Goal: Communication & Community: Answer question/provide support

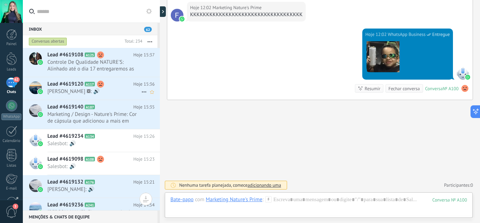
click at [103, 85] on use at bounding box center [100, 84] width 7 height 7
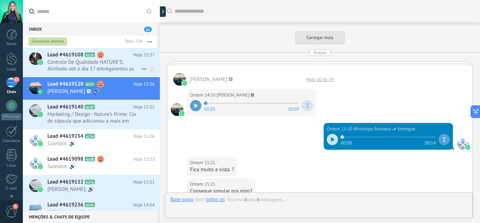
scroll to position [739, 0]
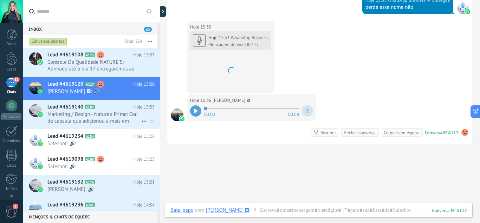
click at [100, 111] on span "Marketing / Design - Nature's Prime: Cor de cápsula que adicionou a mais em alg…" at bounding box center [94, 117] width 94 height 13
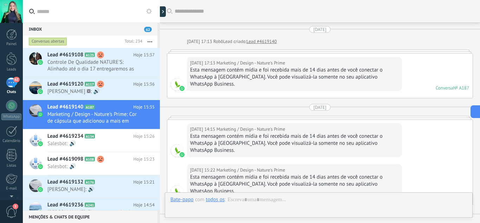
scroll to position [584, 0]
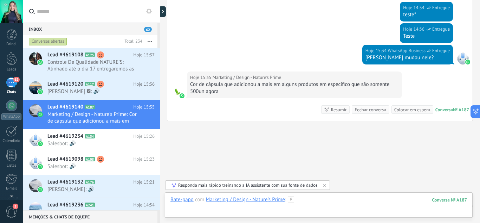
click at [314, 203] on div at bounding box center [319, 206] width 297 height 21
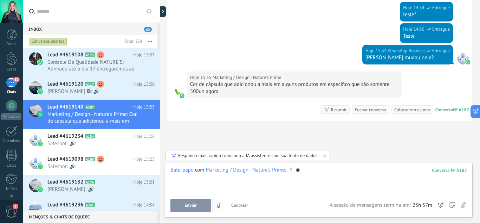
click at [196, 206] on button "Enviar" at bounding box center [191, 204] width 40 height 13
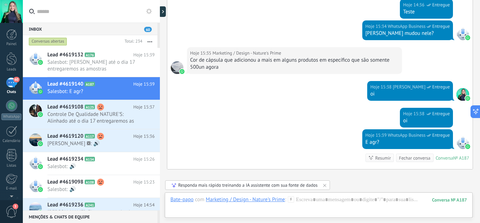
scroll to position [656, 0]
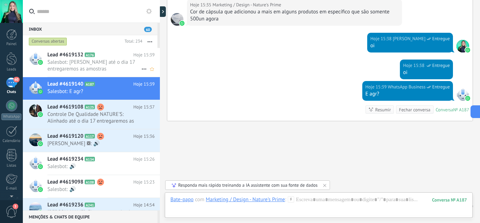
click at [70, 66] on span "Salesbot: [PERSON_NAME] até o dia 17 entregaremos as amostras" at bounding box center [94, 65] width 94 height 13
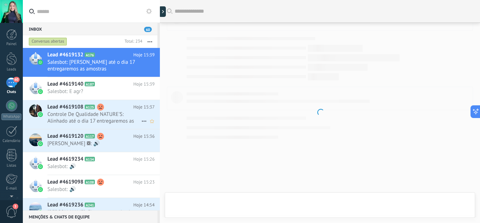
scroll to position [1053, 0]
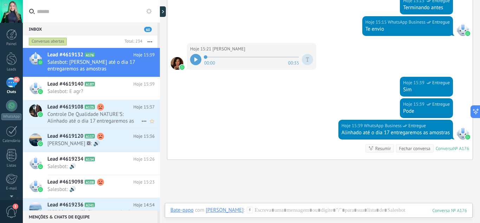
click at [89, 108] on span "A125" at bounding box center [90, 106] width 10 height 5
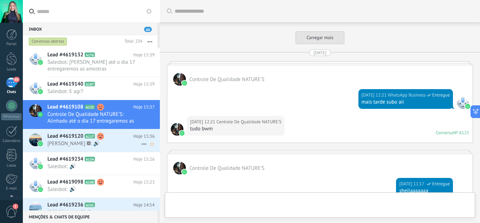
scroll to position [971, 0]
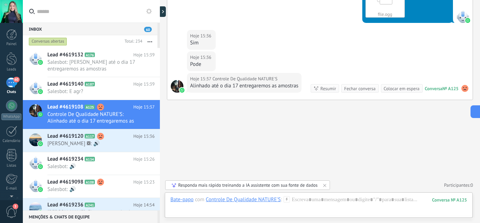
click at [88, 15] on input "text" at bounding box center [95, 11] width 117 height 23
type input "*"
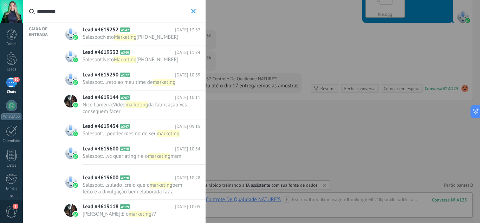
type input "*********"
click at [148, 34] on span "[PHONE_NUMBER]" at bounding box center [157, 37] width 42 height 7
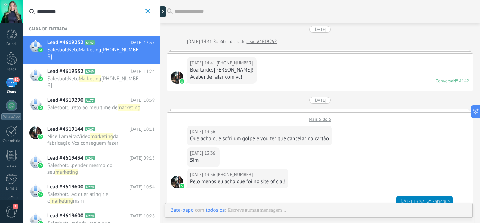
scroll to position [183, 0]
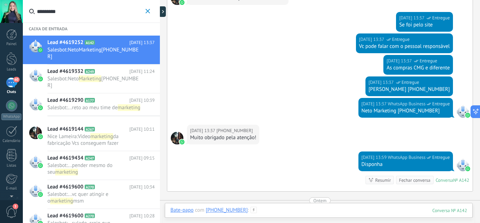
click at [306, 210] on div at bounding box center [319, 216] width 297 height 21
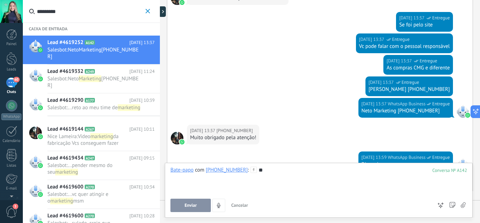
click at [171, 200] on div "Bate-papo E-mail Nota Tarefa Bate-papo com +5511977065615 : 142 ** Enviar Cance…" at bounding box center [319, 189] width 308 height 55
click at [178, 200] on button "Enviar" at bounding box center [191, 204] width 40 height 13
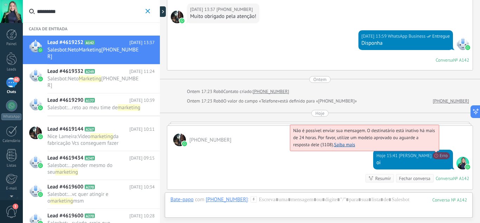
click at [435, 147] on span "Não é possível enviar sua mensagem. O destinatário está inativo há mais de 24 h…" at bounding box center [364, 137] width 142 height 20
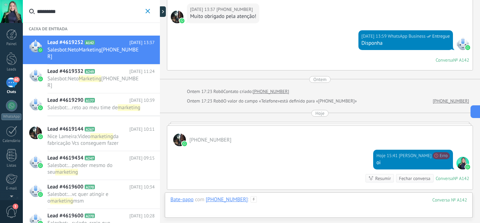
click at [316, 203] on div at bounding box center [319, 206] width 297 height 21
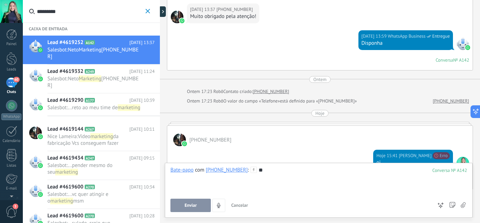
click at [187, 208] on button "Enviar" at bounding box center [191, 204] width 40 height 13
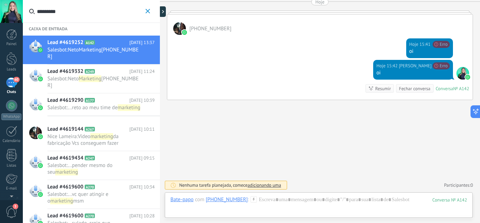
click at [92, 73] on h2 "Lead #4619332 A249" at bounding box center [88, 71] width 82 height 7
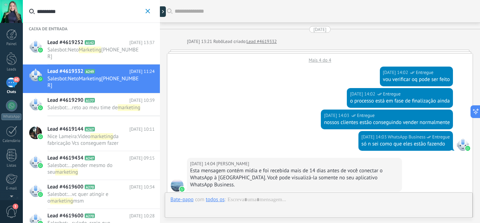
scroll to position [314, 0]
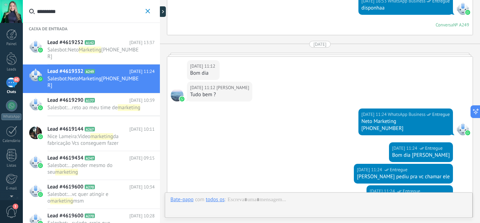
click at [101, 46] on span "Marketing" at bounding box center [90, 49] width 23 height 7
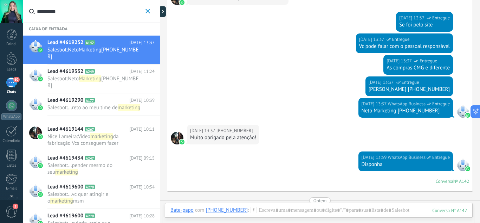
scroll to position [289, 0]
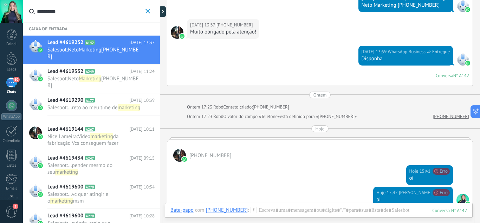
click at [79, 76] on span "Neto" at bounding box center [73, 78] width 11 height 7
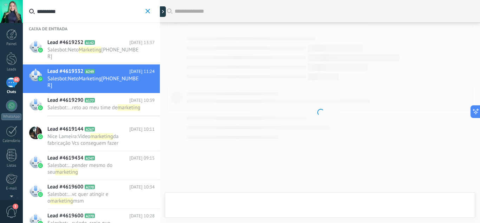
scroll to position [314, 0]
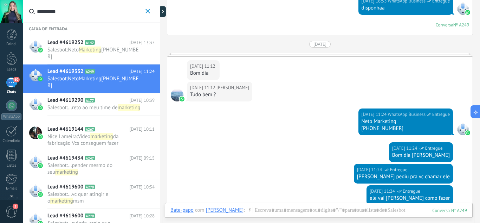
click at [77, 101] on span "Lead #4619290" at bounding box center [65, 100] width 36 height 7
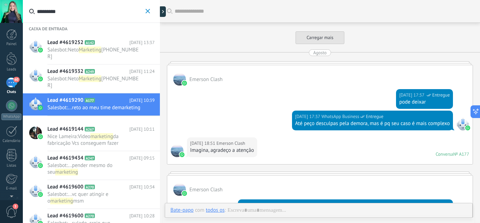
scroll to position [1033, 0]
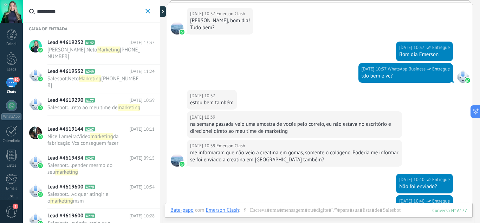
click at [77, 51] on span "[PERSON_NAME] :" at bounding box center [66, 49] width 39 height 7
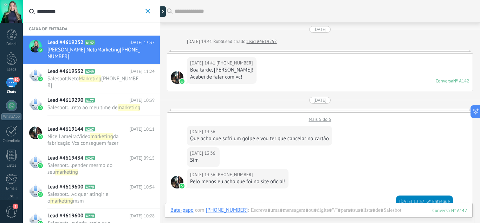
scroll to position [183, 0]
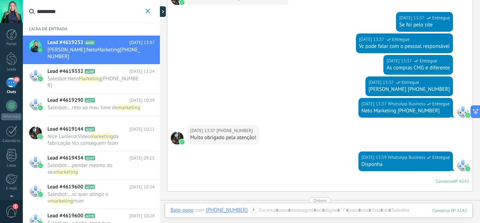
click at [68, 68] on span "Lead #4619332" at bounding box center [65, 71] width 36 height 7
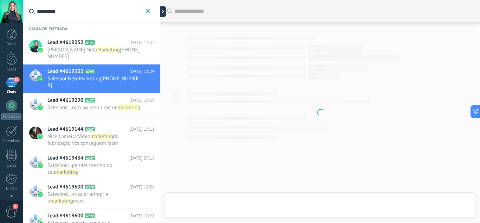
scroll to position [314, 0]
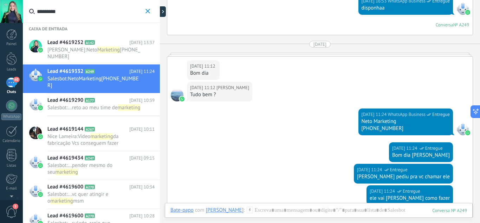
click at [77, 101] on span "Lead #4619290" at bounding box center [65, 100] width 36 height 7
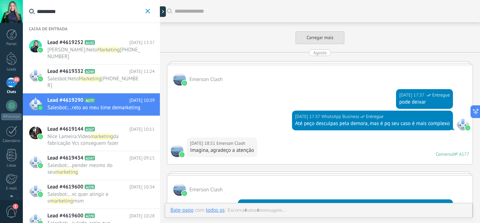
scroll to position [1033, 0]
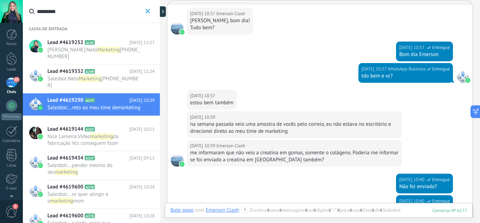
click at [86, 132] on h2 "Lead #4619144 A267" at bounding box center [88, 129] width 82 height 7
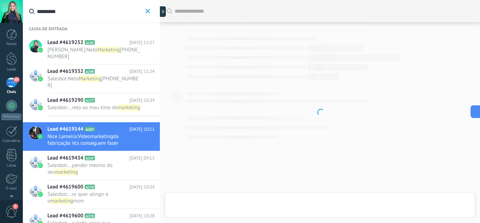
scroll to position [516, 0]
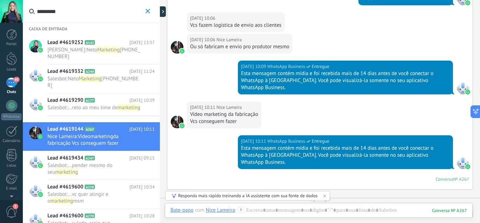
click at [96, 161] on h2 "Lead #4619434 A247" at bounding box center [88, 157] width 82 height 7
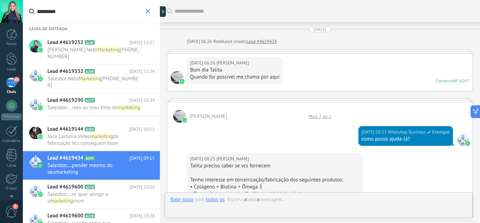
scroll to position [674, 0]
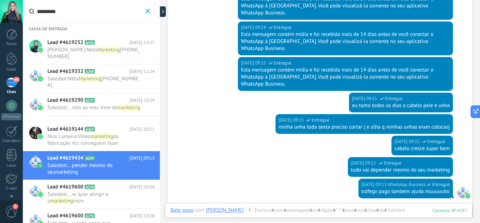
click at [85, 183] on div "Lead #4619600 A270 [DATE] 10:34 Salesbot : ... vc quer atingir e o marketing msm" at bounding box center [103, 194] width 113 height 29
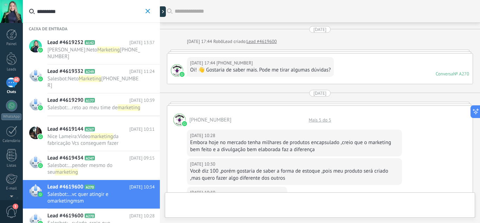
scroll to position [205, 0]
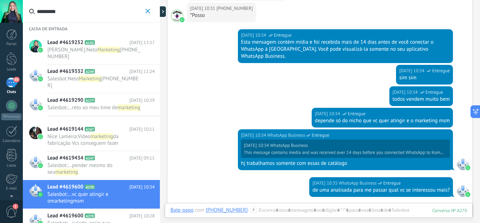
click at [85, 46] on div "Lead #4619252 A142 [DATE] 13:37 [PERSON_NAME] : Neto Marketing [PHONE_NUMBER]" at bounding box center [103, 50] width 113 height 29
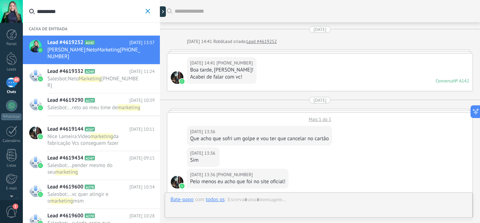
scroll to position [183, 0]
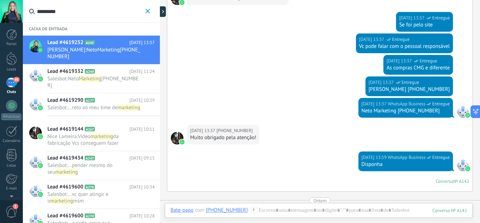
click at [146, 12] on icon "button" at bounding box center [148, 11] width 5 height 5
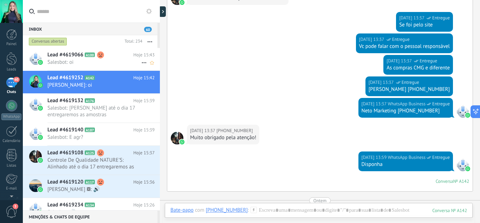
click at [76, 52] on span "Lead #4619066" at bounding box center [65, 54] width 36 height 7
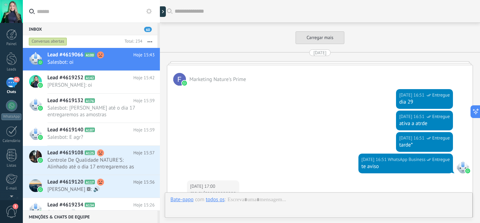
scroll to position [1456, 0]
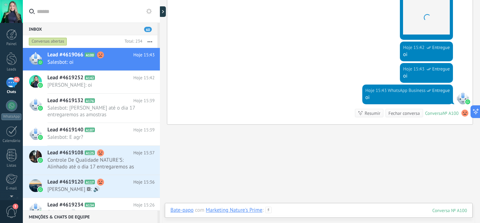
click at [292, 211] on div at bounding box center [319, 216] width 297 height 21
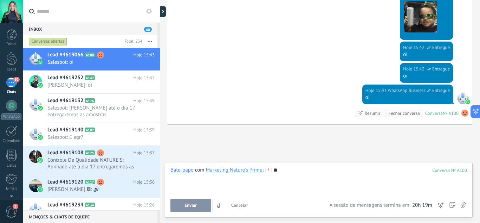
click at [198, 208] on button "Enviar" at bounding box center [191, 204] width 40 height 13
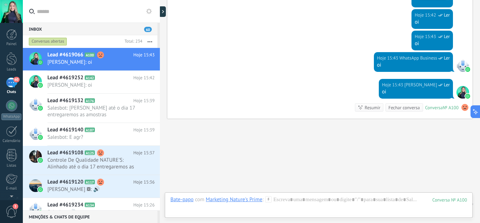
scroll to position [1514, 0]
